Goal: Task Accomplishment & Management: Manage account settings

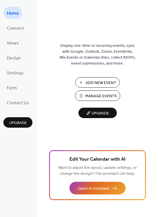
click at [107, 93] on span "Manage Events" at bounding box center [101, 96] width 32 height 6
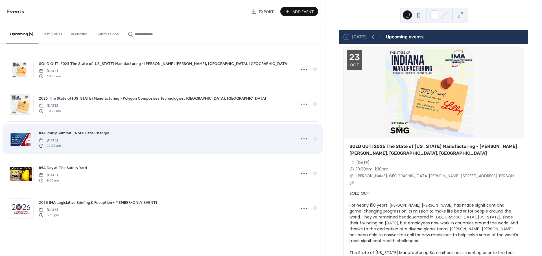
click at [15, 139] on div at bounding box center [20, 139] width 26 height 20
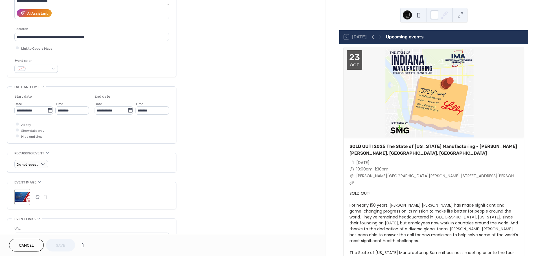
scroll to position [61, 0]
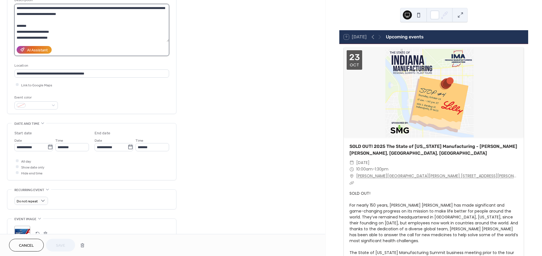
click at [74, 34] on textarea at bounding box center [91, 23] width 155 height 38
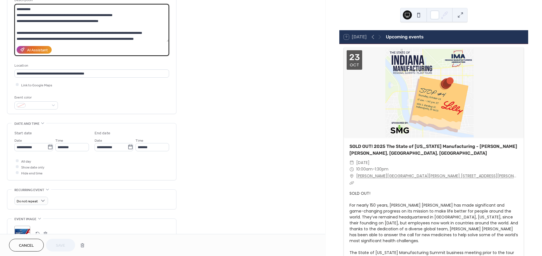
scroll to position [60, 0]
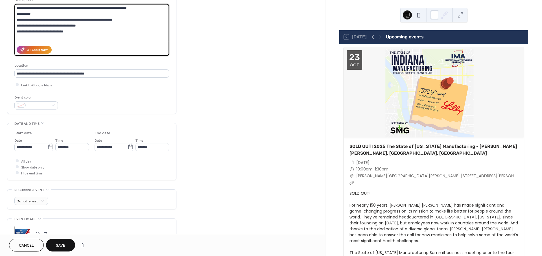
type textarea "**********"
click at [59, 244] on span "Save" at bounding box center [60, 246] width 9 height 6
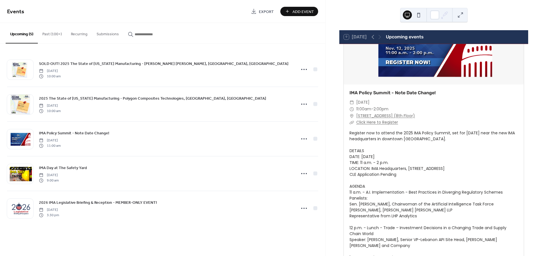
scroll to position [836, 0]
